Goal: Find specific page/section: Find specific page/section

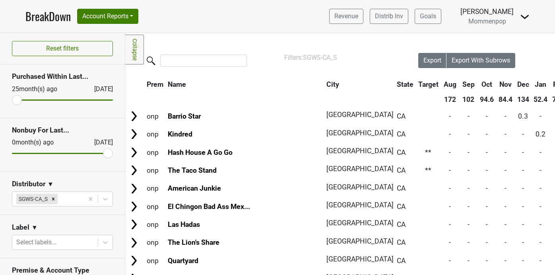
scroll to position [347, 0]
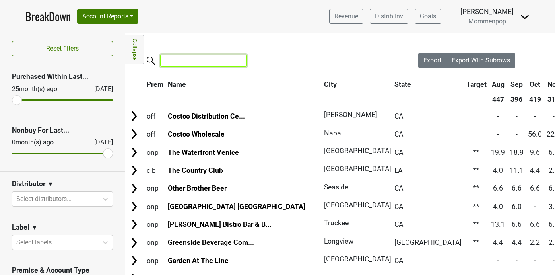
click at [206, 61] on input "search" at bounding box center [203, 60] width 87 height 12
type input "c"
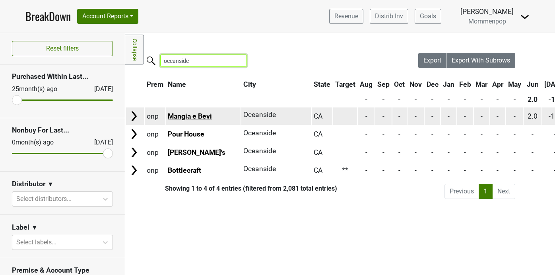
type input "oceanside"
click at [200, 116] on link "Mangia e Bevi" at bounding box center [190, 116] width 44 height 8
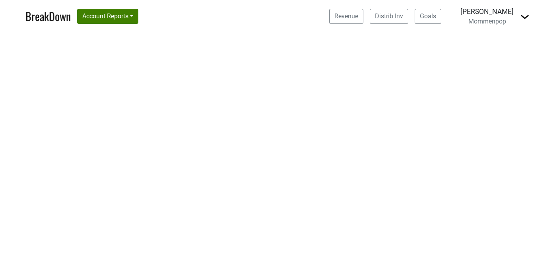
select select "CA"
